Goal: Find specific page/section: Find specific page/section

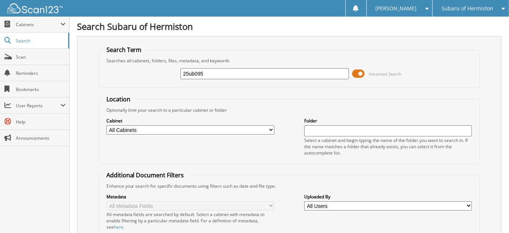
type input "25ub095"
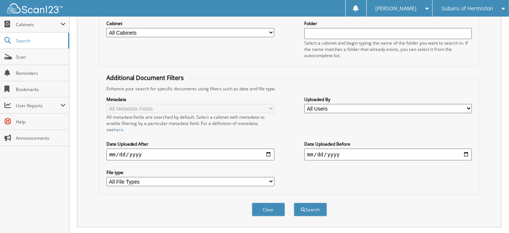
scroll to position [186, 0]
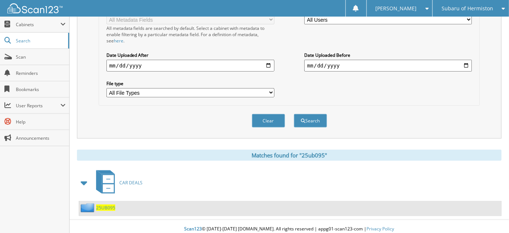
click at [108, 204] on span "25UB095" at bounding box center [105, 207] width 19 height 6
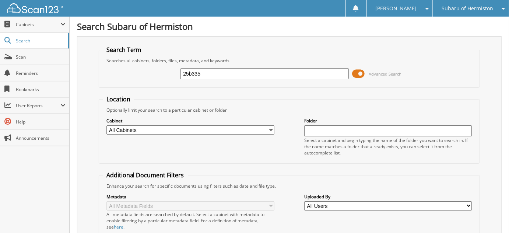
type input "25b335"
